Goal: Information Seeking & Learning: Learn about a topic

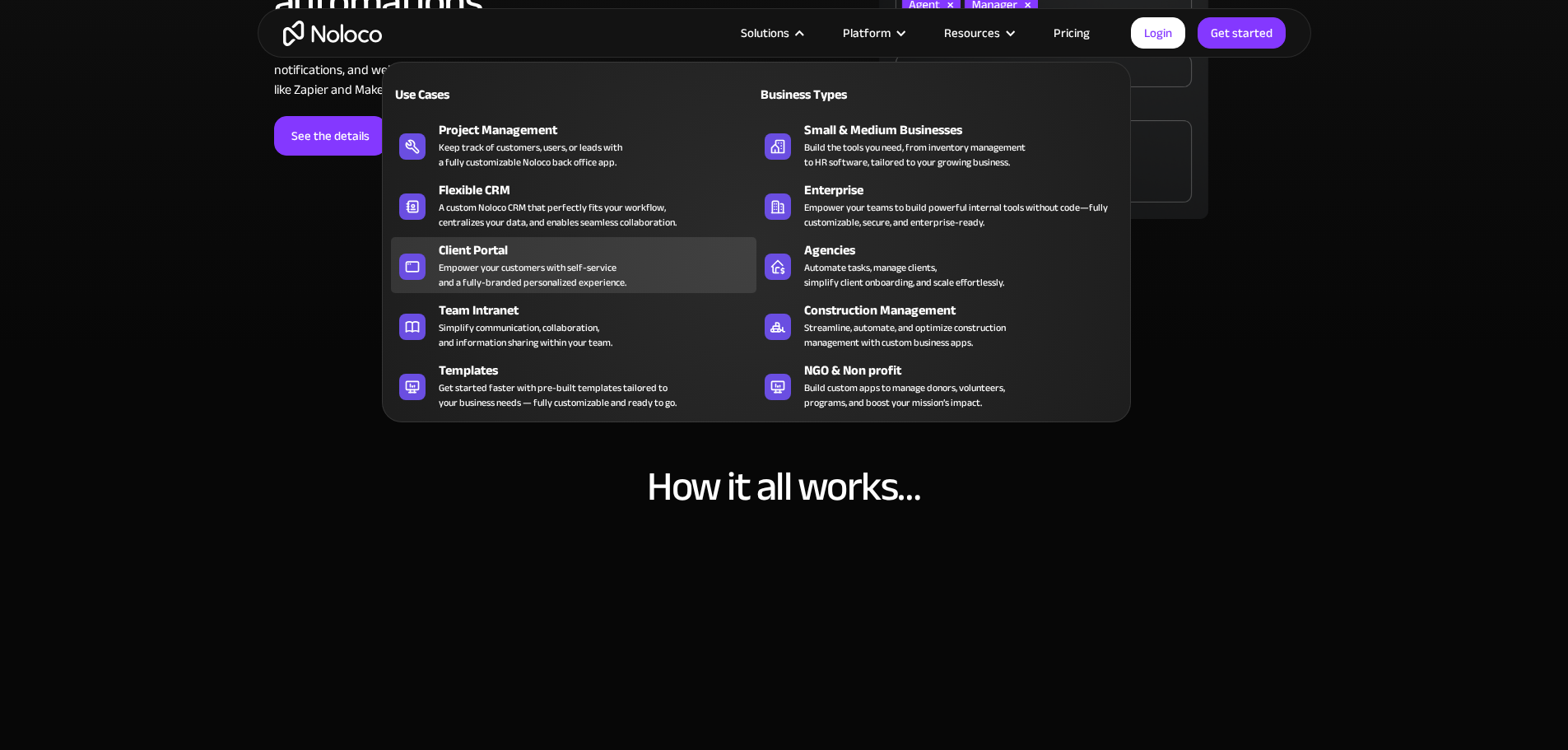
scroll to position [4940, 0]
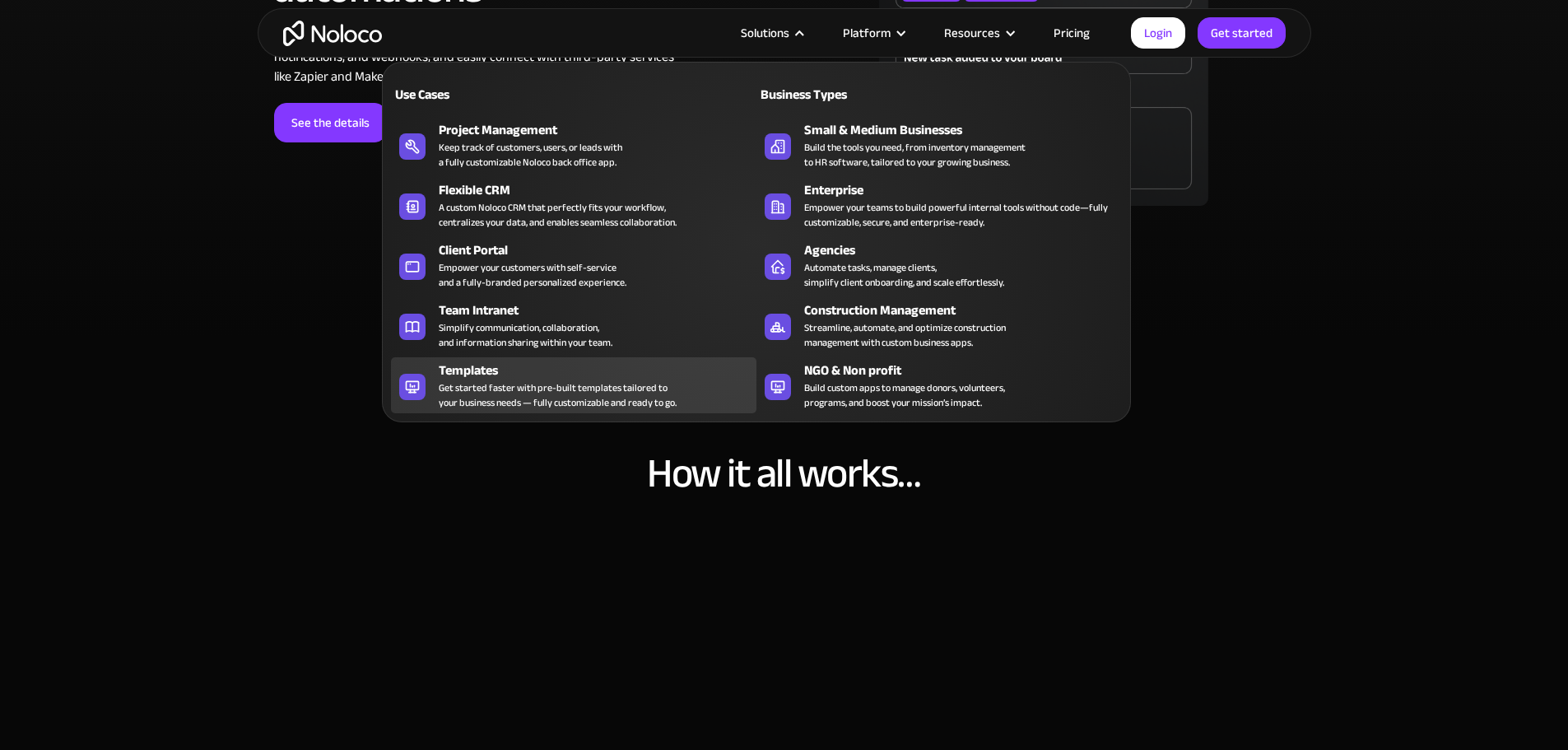
click at [511, 402] on div "Get started faster with pre-built templates tailored to your business needs — f…" at bounding box center [557, 396] width 238 height 30
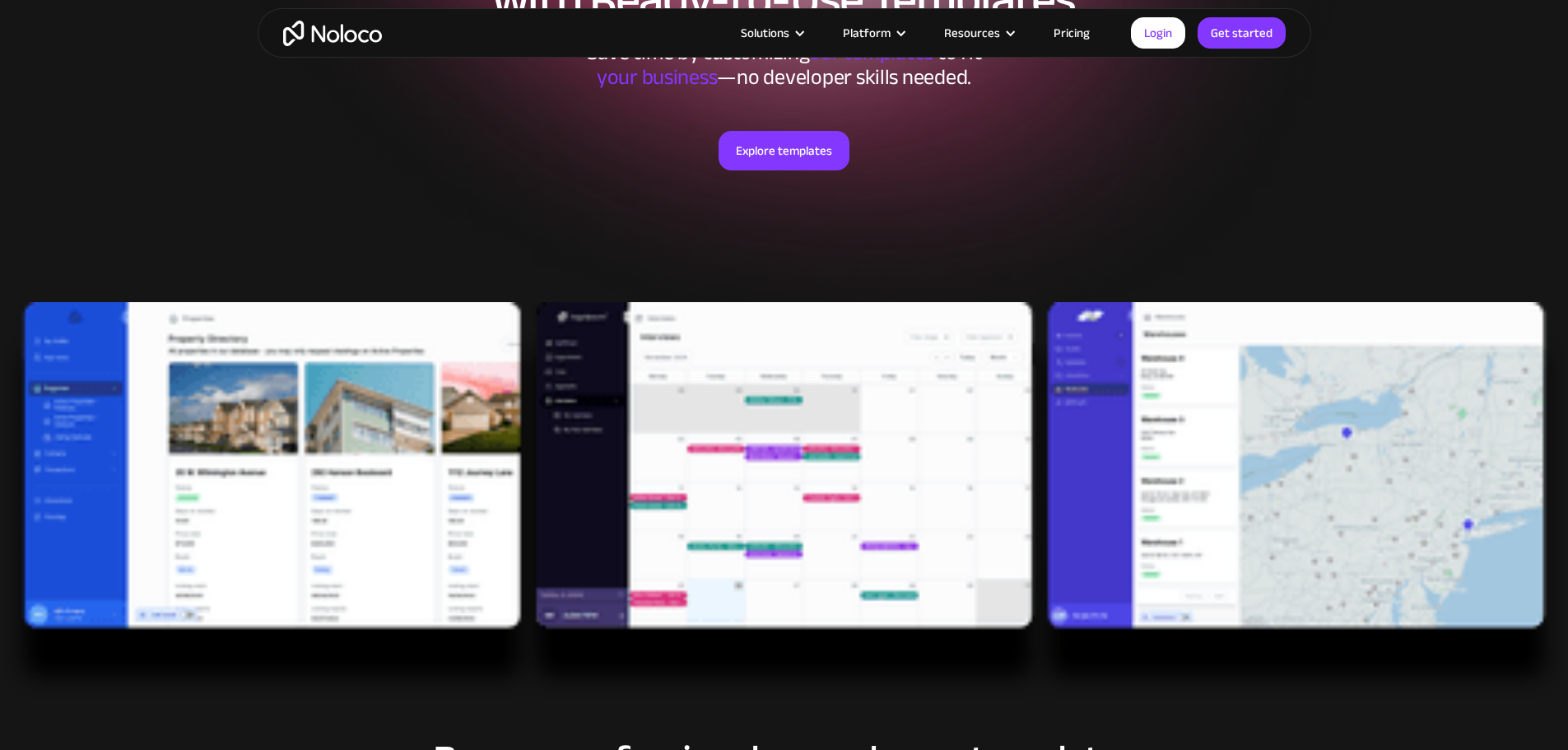
scroll to position [329, 0]
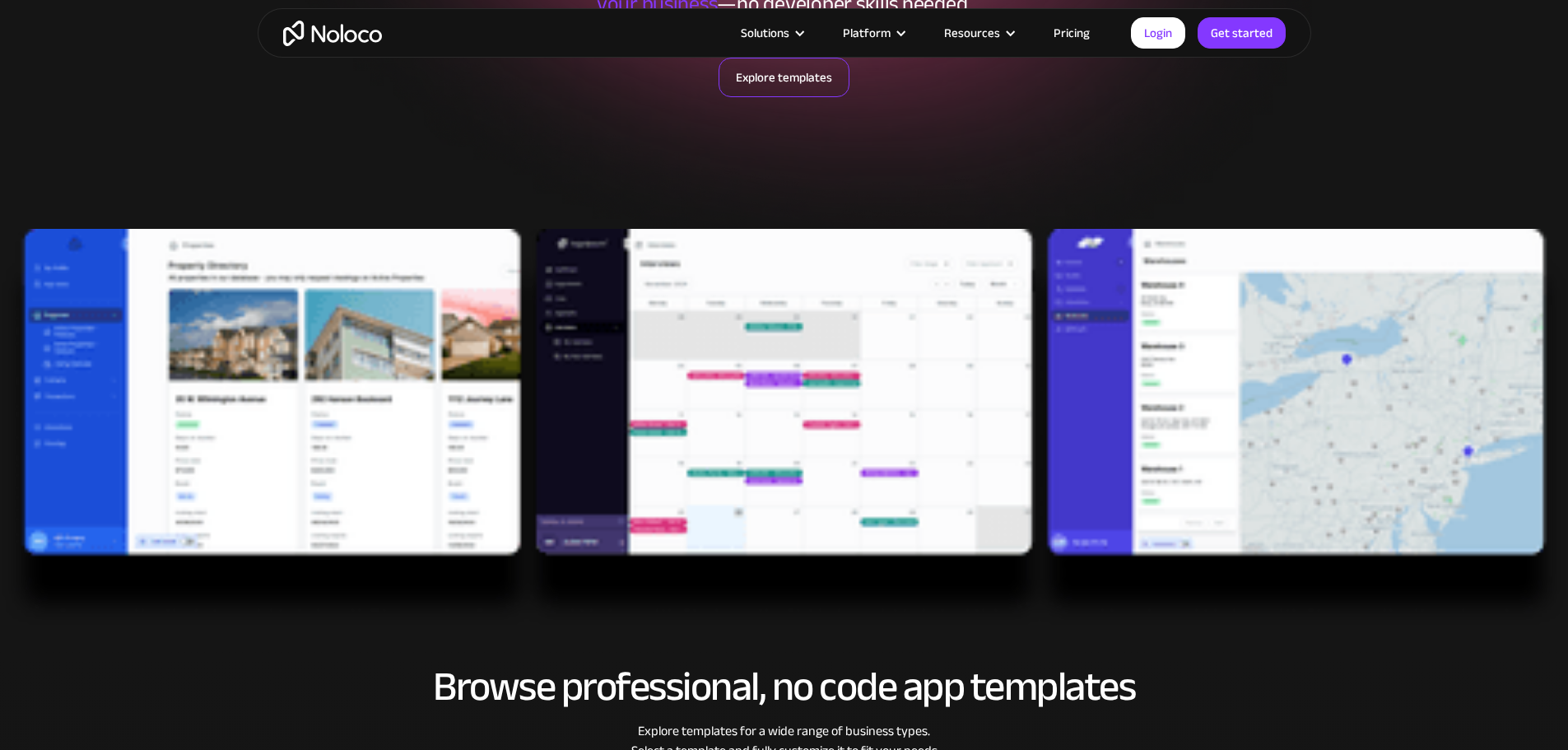
click at [790, 78] on link "Explore templates" at bounding box center [783, 77] width 131 height 39
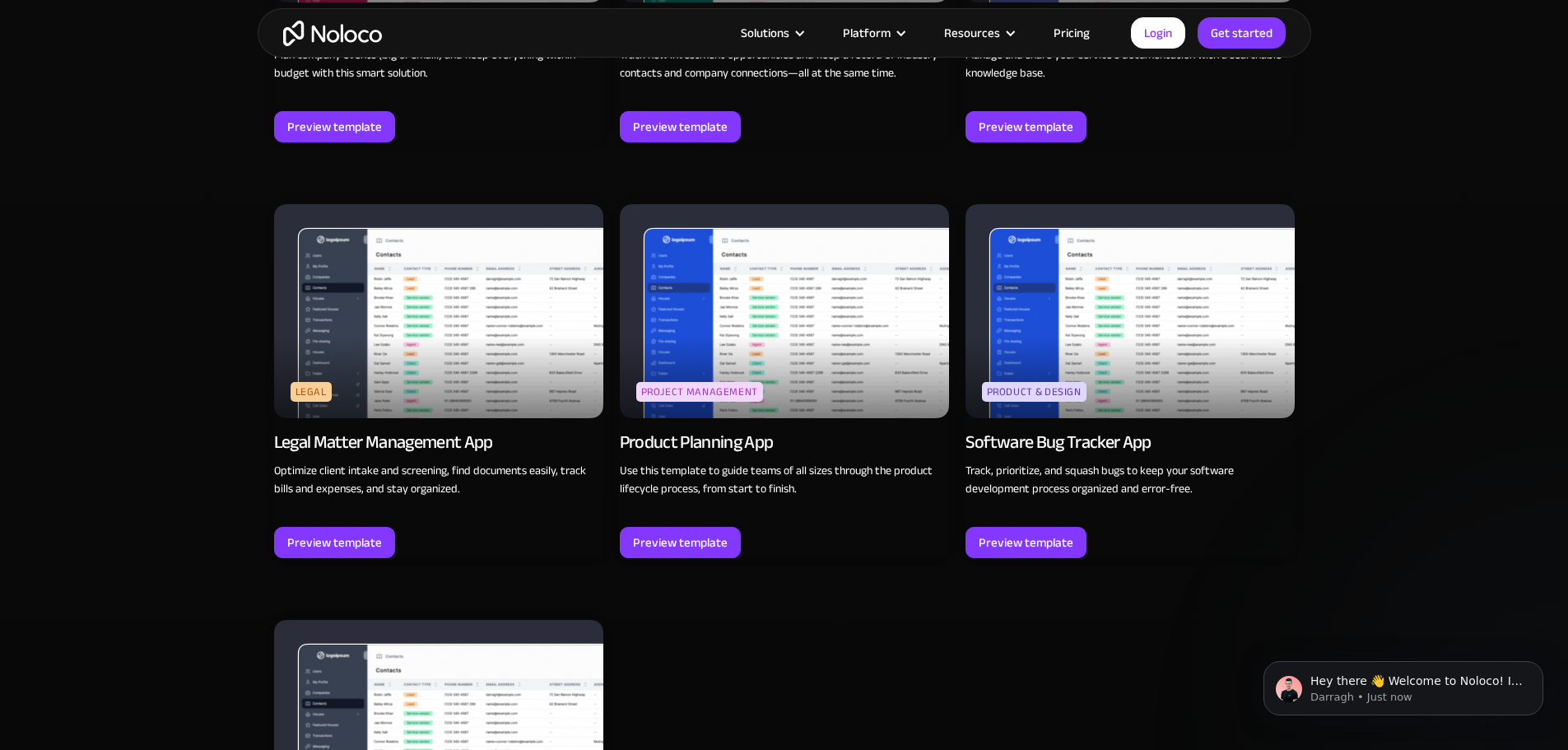
scroll to position [4600, 0]
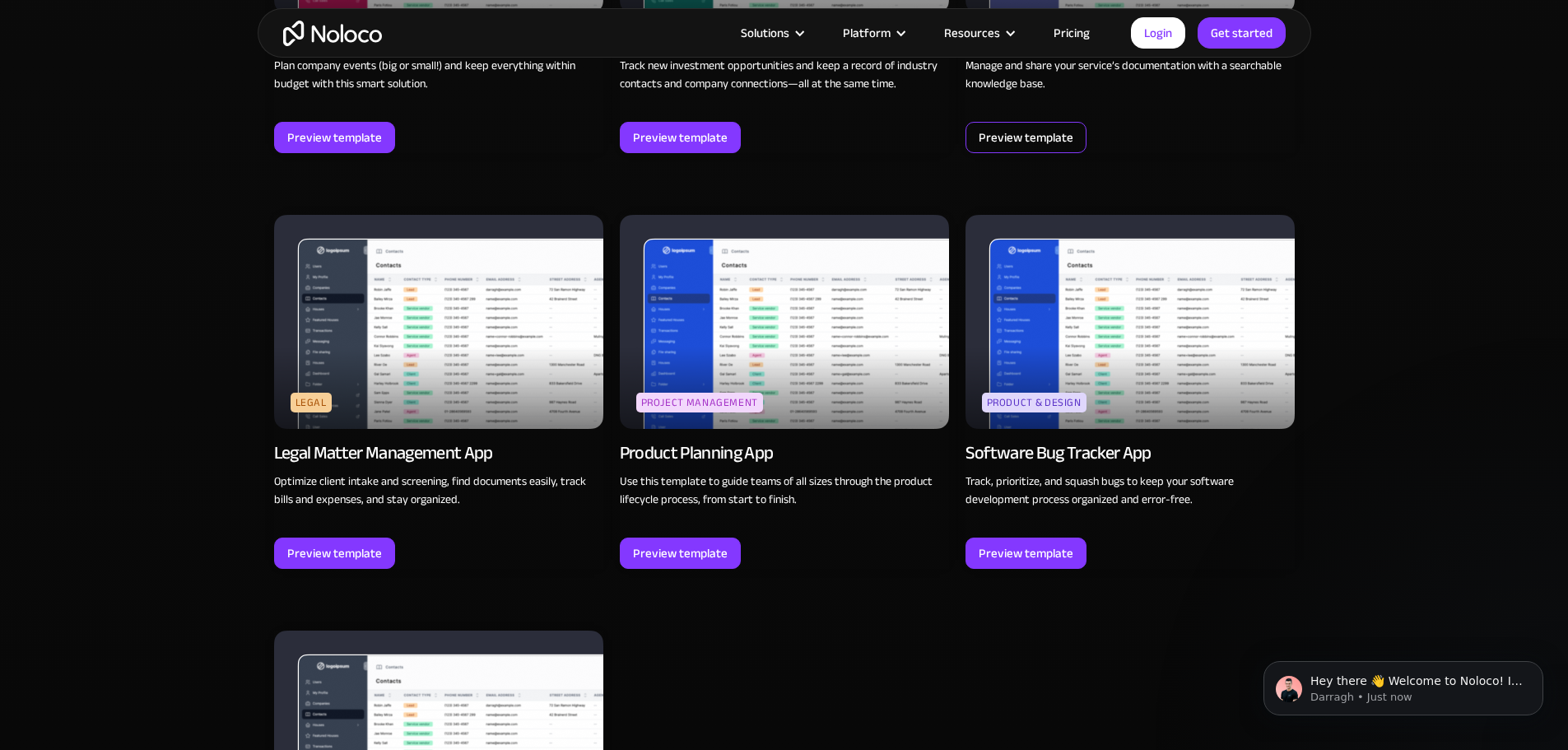
drag, startPoint x: 959, startPoint y: 125, endPoint x: 974, endPoint y: 124, distance: 15.0
click at [1014, 127] on div "Preview template" at bounding box center [1026, 138] width 95 height 21
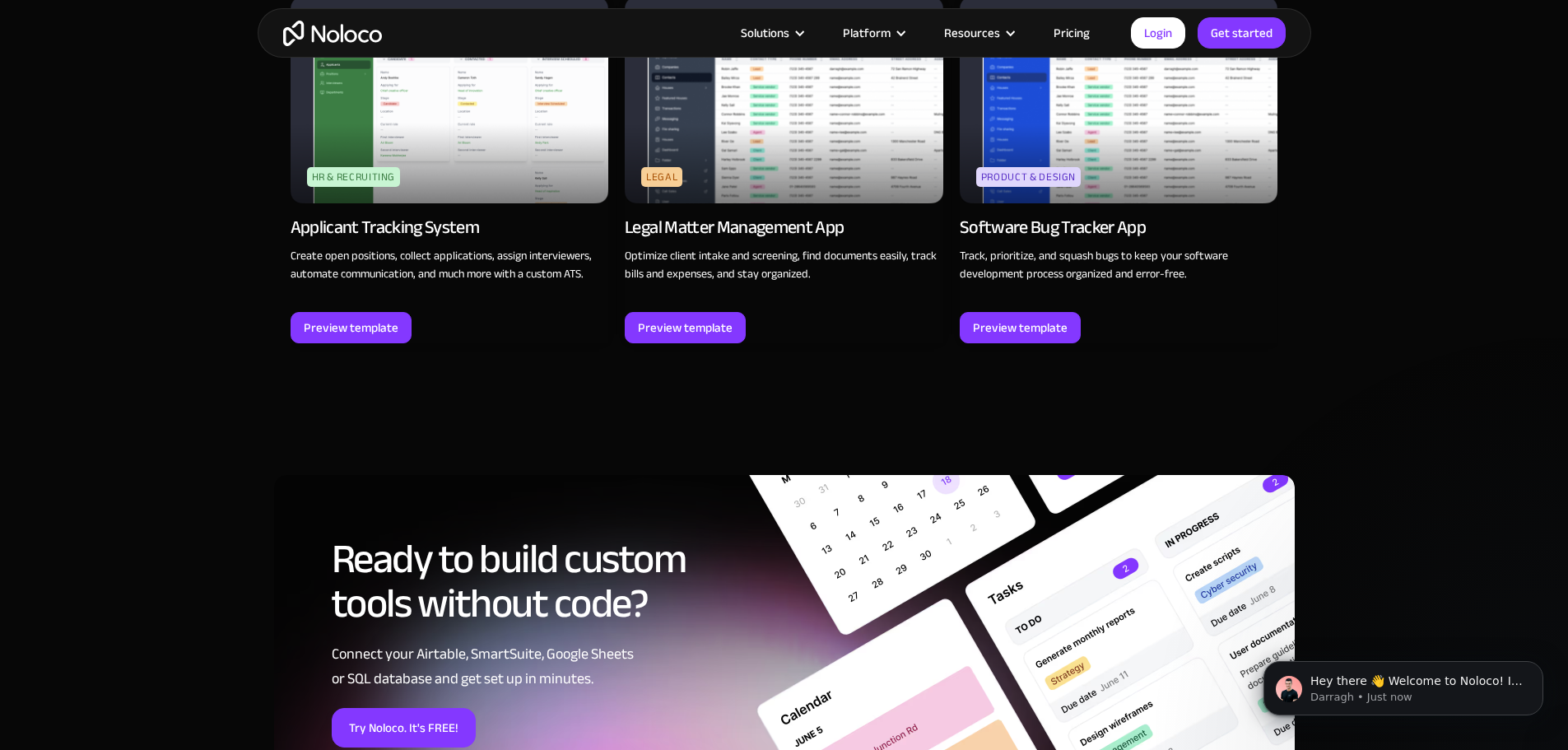
scroll to position [1482, 0]
